Goal: Task Accomplishment & Management: Manage account settings

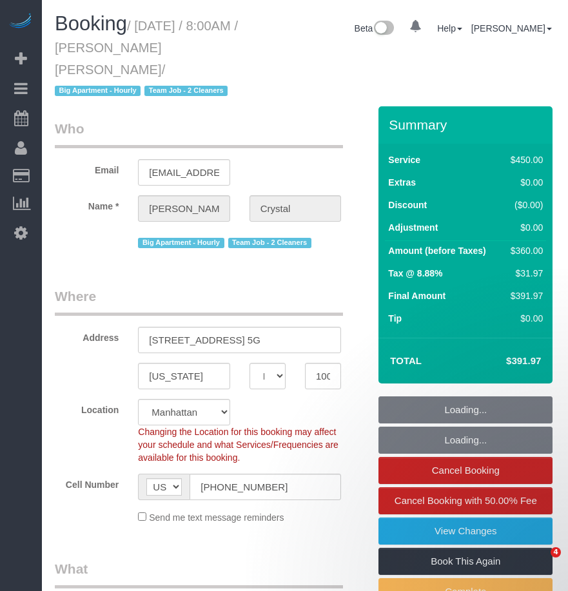
select select "NY"
select select "number:89"
select select "number:90"
select select "number:15"
select select "number:6"
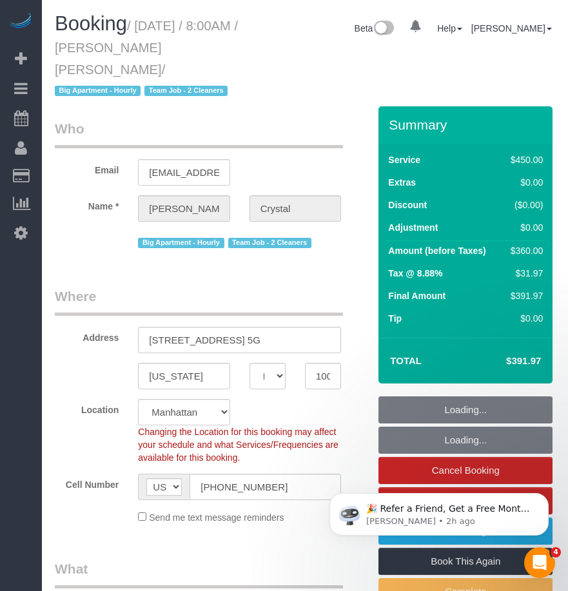
select select "object:784"
select select "spot1"
select select "180"
select select "object:1279"
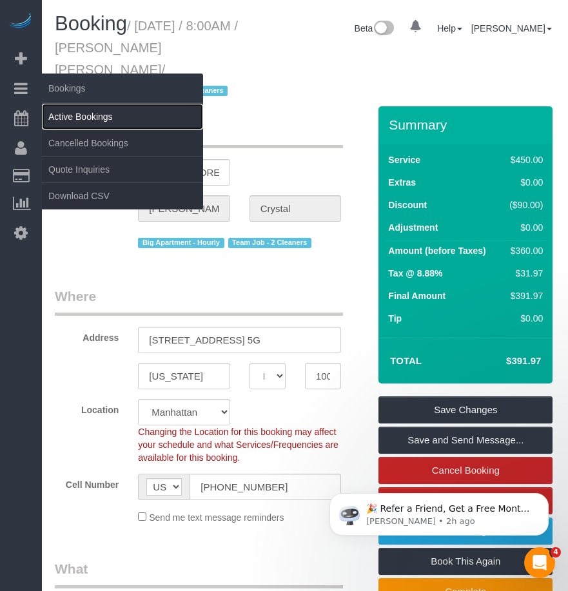
click at [59, 115] on link "Active Bookings" at bounding box center [122, 117] width 161 height 26
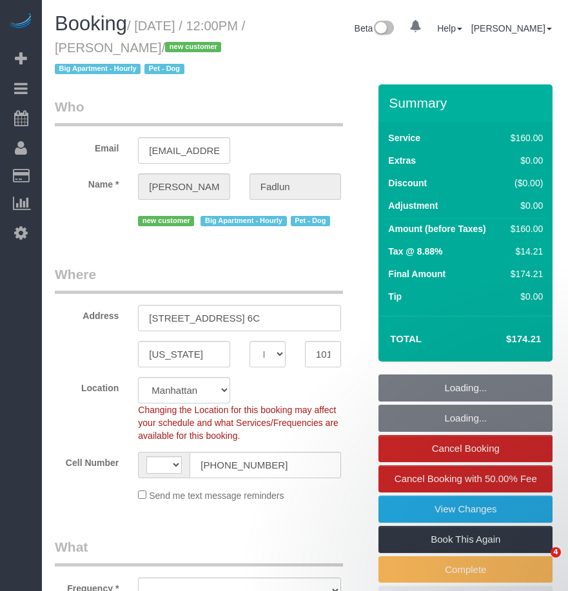
select select "NY"
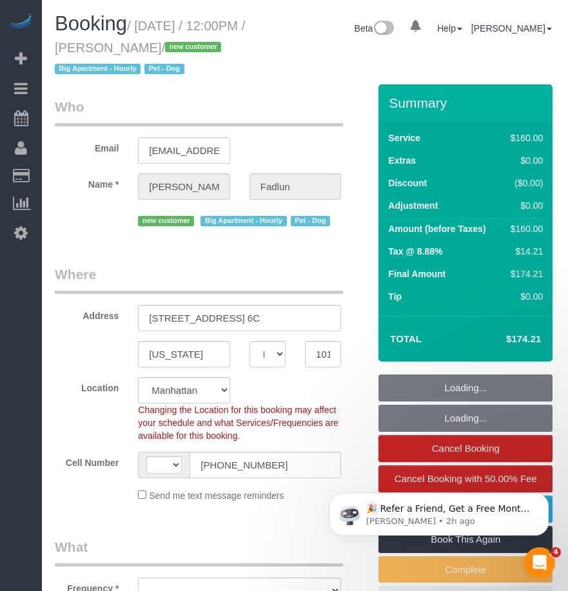
select select "string:[GEOGRAPHIC_DATA]"
select select "string:stripe-pm_1RxuG34VGloSiKo7gfEAkAJo"
select select "number:89"
select select "number:72"
select select "number:13"
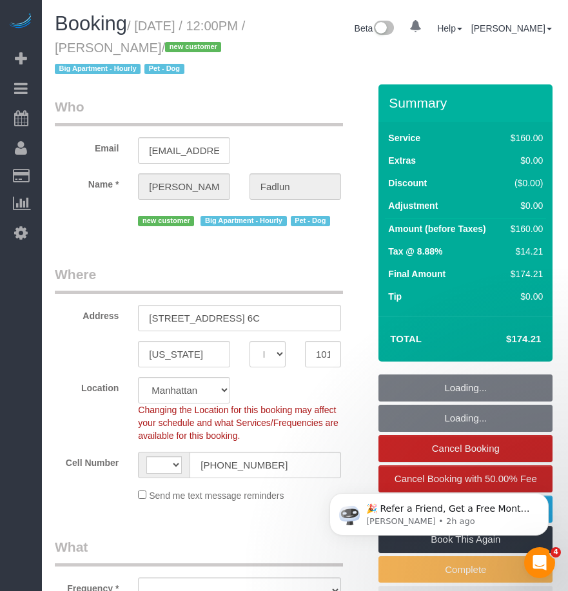
select select "number:5"
select select "object:860"
select select "spot1"
select select "object:1282"
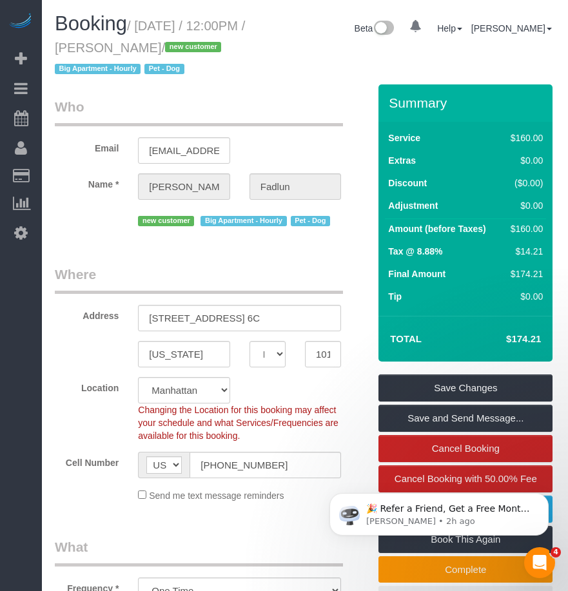
drag, startPoint x: 119, startPoint y: 48, endPoint x: 193, endPoint y: 52, distance: 74.9
click at [193, 52] on small "/ [DATE] / 12:00PM / [PERSON_NAME] / new customer Big Apartment - Hourly Pet - …" at bounding box center [150, 48] width 190 height 58
copy small "[PERSON_NAME]"
click at [133, 34] on h1 "Booking / [DATE] / 12:00PM / [PERSON_NAME] / new customer Big Apartment - Hourl…" at bounding box center [153, 46] width 197 height 66
drag, startPoint x: 139, startPoint y: 22, endPoint x: 194, endPoint y: 46, distance: 60.4
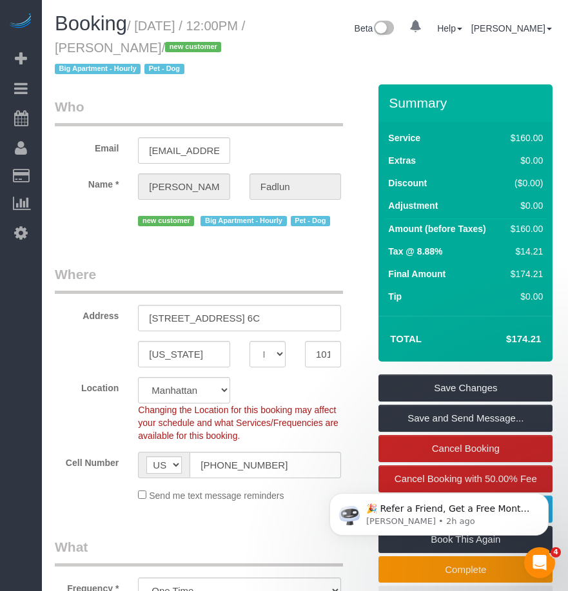
click at [194, 46] on small "/ [DATE] / 12:00PM / [PERSON_NAME] / new customer Big Apartment - Hourly Pet - …" at bounding box center [150, 48] width 190 height 58
copy small "[DATE] / 12:00PM / [PERSON_NAME]"
click at [142, 31] on small "/ [DATE] / 12:00PM / [PERSON_NAME] / new customer Big Apartment - Hourly Pet - …" at bounding box center [150, 48] width 190 height 58
drag, startPoint x: 140, startPoint y: 23, endPoint x: 192, endPoint y: 44, distance: 56.1
click at [192, 44] on small "/ [DATE] / 12:00PM / [PERSON_NAME] / new customer Big Apartment - Hourly Pet - …" at bounding box center [150, 48] width 190 height 58
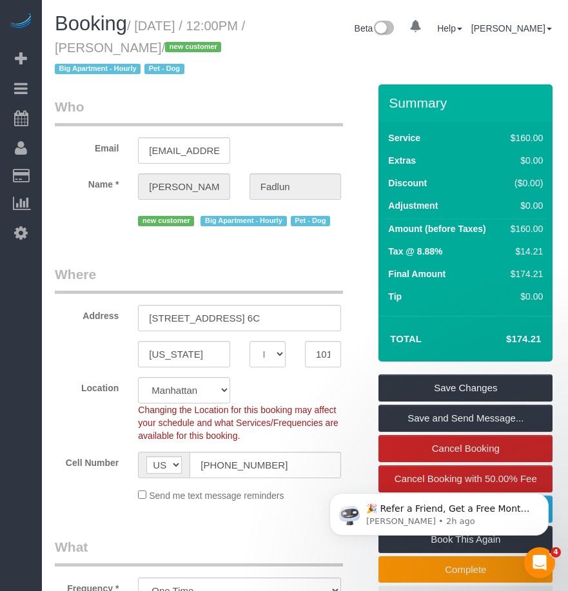
copy small "[DATE] / 12:00PM / [PERSON_NAME]"
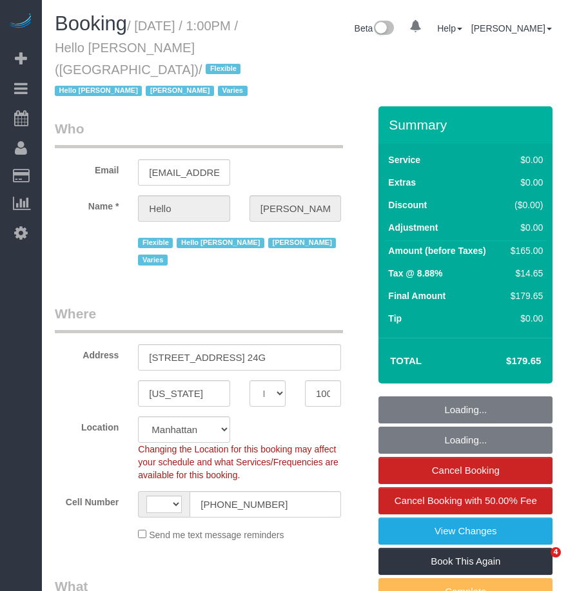
select select "NY"
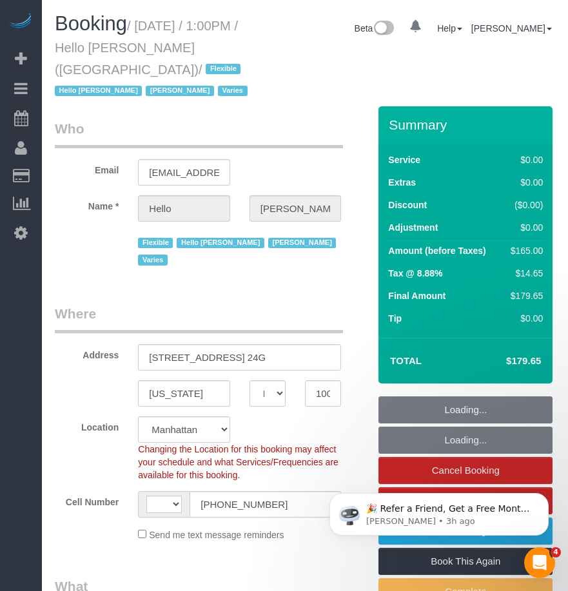
select select "object:383"
select select "string:[GEOGRAPHIC_DATA]"
select select "number:89"
select select "number:90"
select select "number:15"
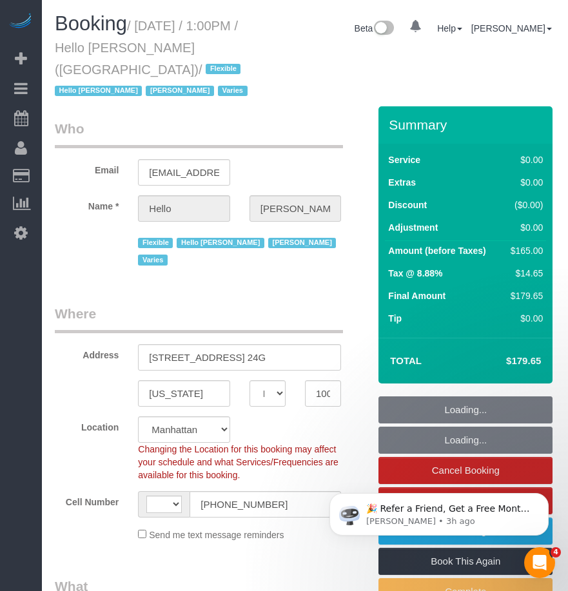
select select "number:6"
select select "spot1"
select select "4"
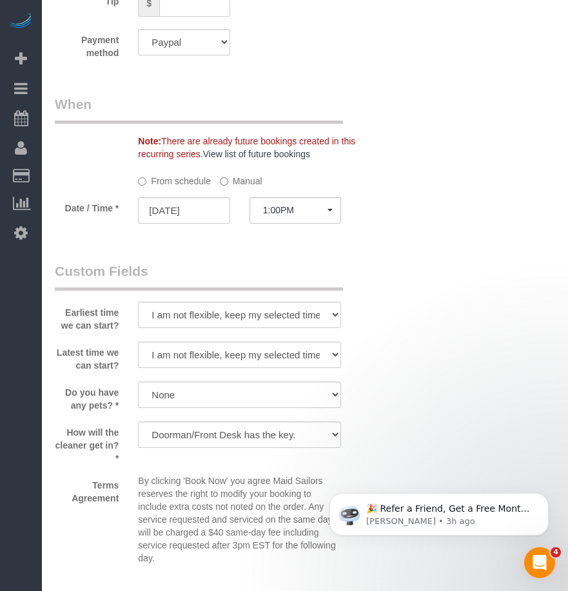
scroll to position [1547, 0]
